Goal: Check status: Check status

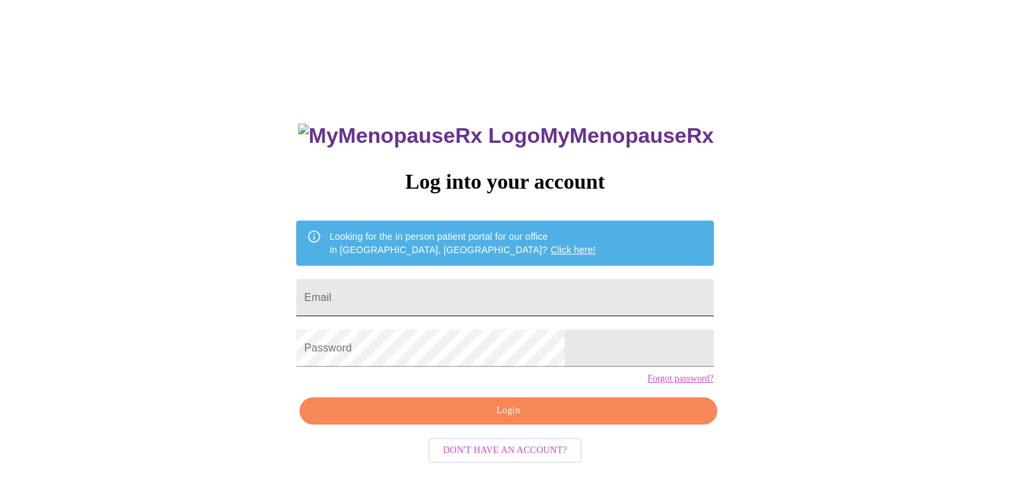
click at [552, 295] on input "Email" at bounding box center [504, 297] width 417 height 37
type input "[EMAIL_ADDRESS][DOMAIN_NAME]"
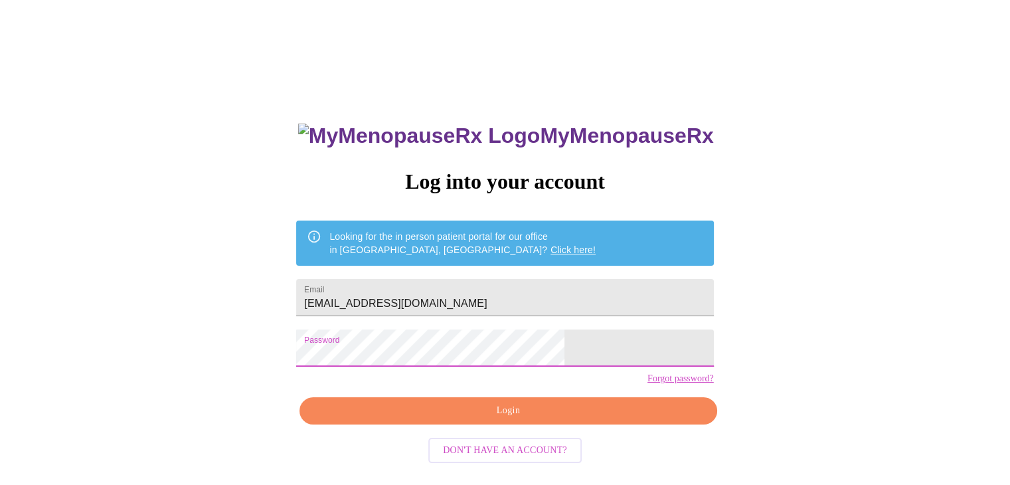
click at [584, 419] on span "Login" at bounding box center [508, 410] width 386 height 17
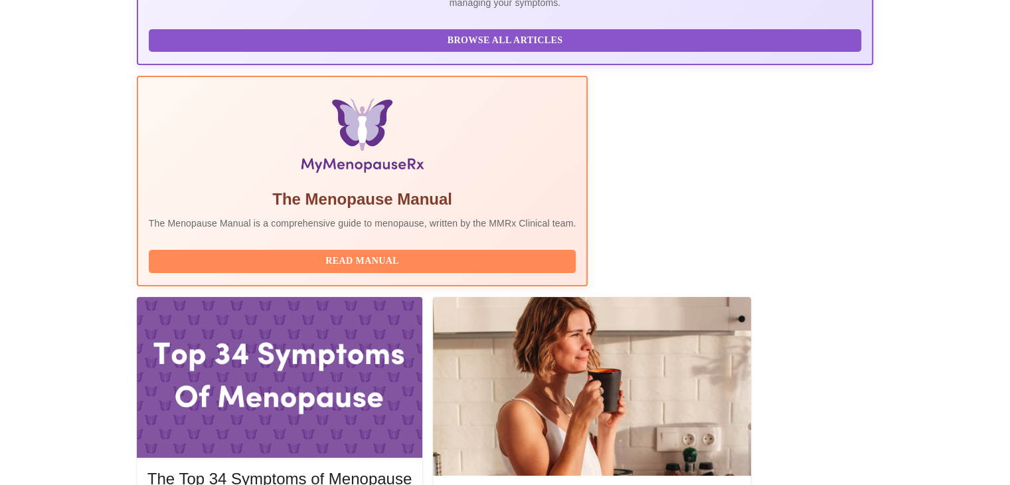
scroll to position [349, 0]
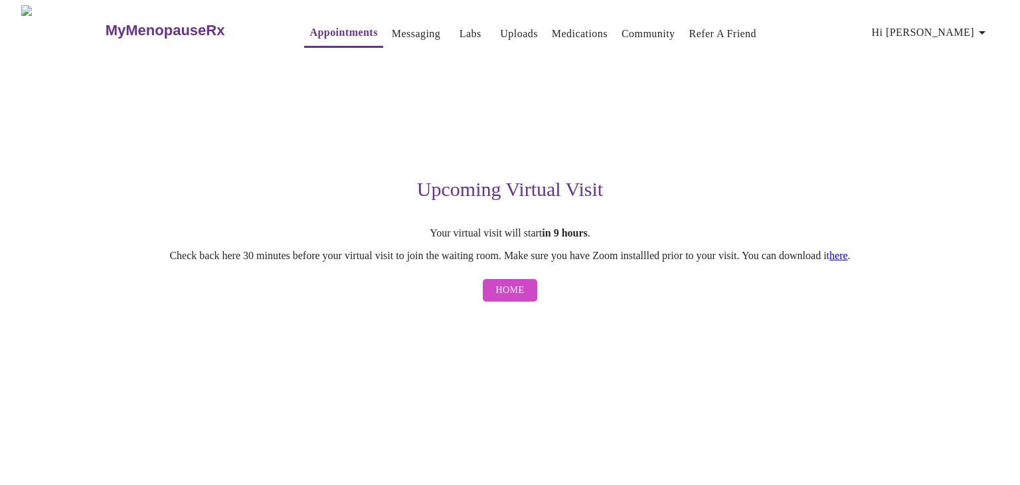
click at [510, 284] on button "Home" at bounding box center [510, 290] width 55 height 23
